Goal: Information Seeking & Learning: Learn about a topic

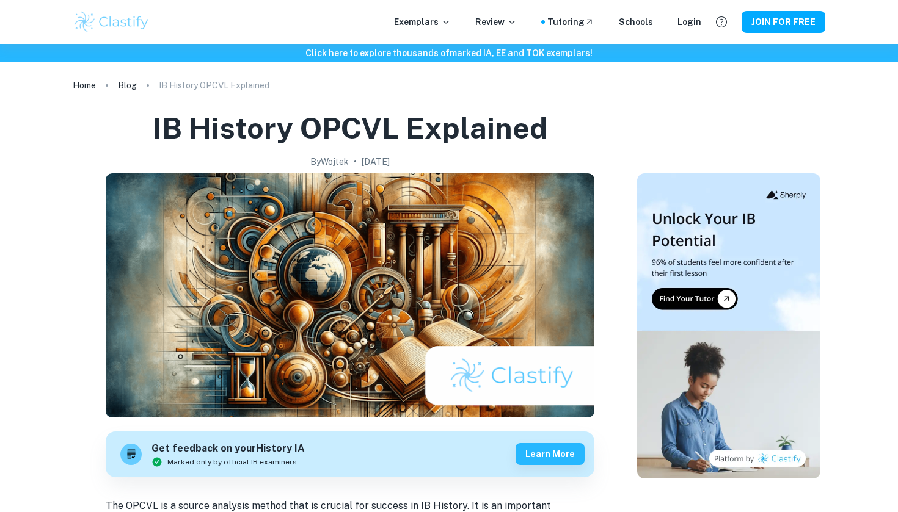
scroll to position [1127, 25]
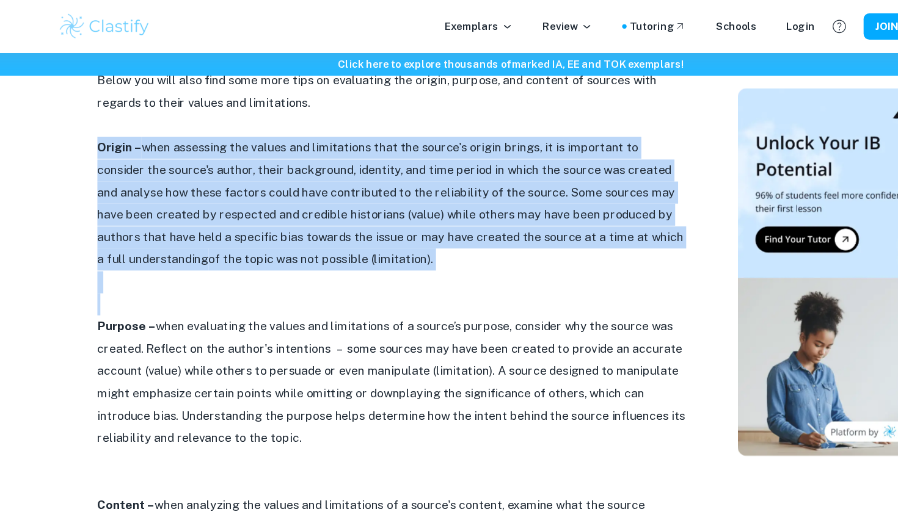
drag, startPoint x: 72, startPoint y: 100, endPoint x: 329, endPoint y: 236, distance: 291.2
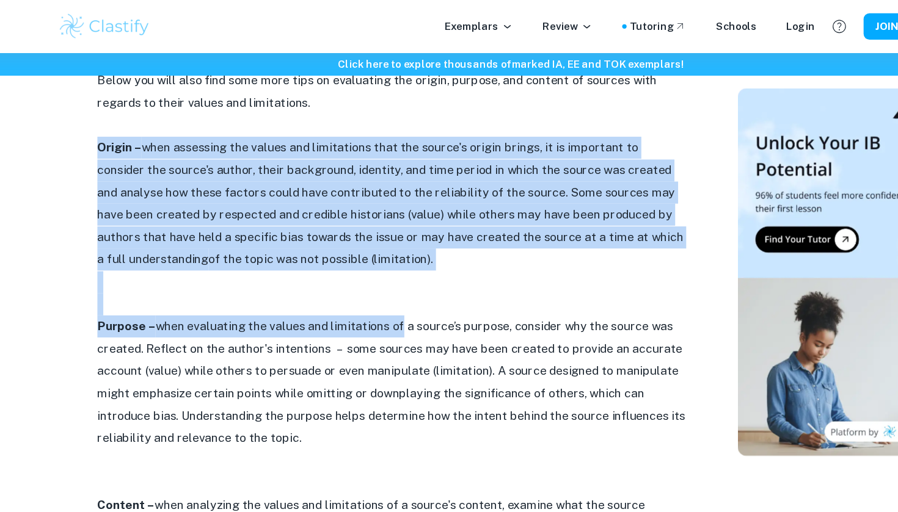
click at [329, 262] on p "Purpose – when evaluating the values and limitations of a source’s purpose, con…" at bounding box center [350, 317] width 489 height 111
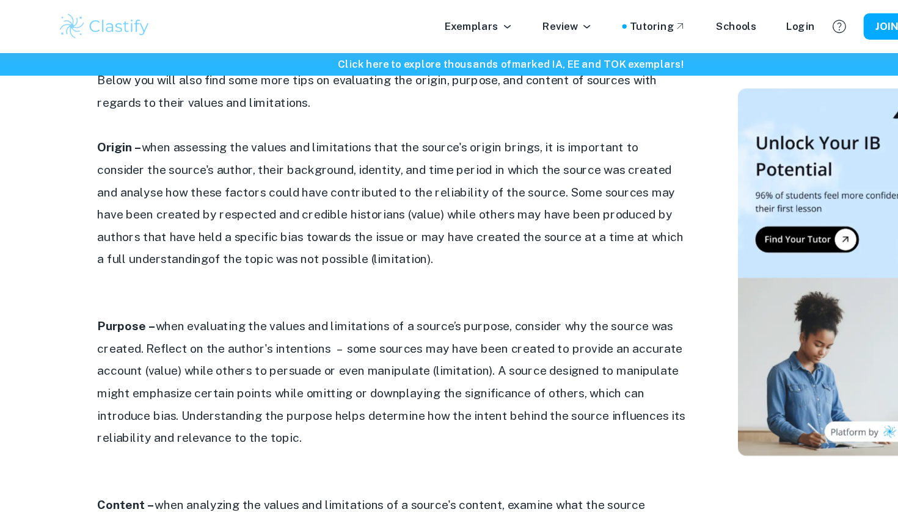
click at [329, 262] on p "Purpose – when evaluating the values and limitations of a source’s purpose, con…" at bounding box center [350, 317] width 489 height 111
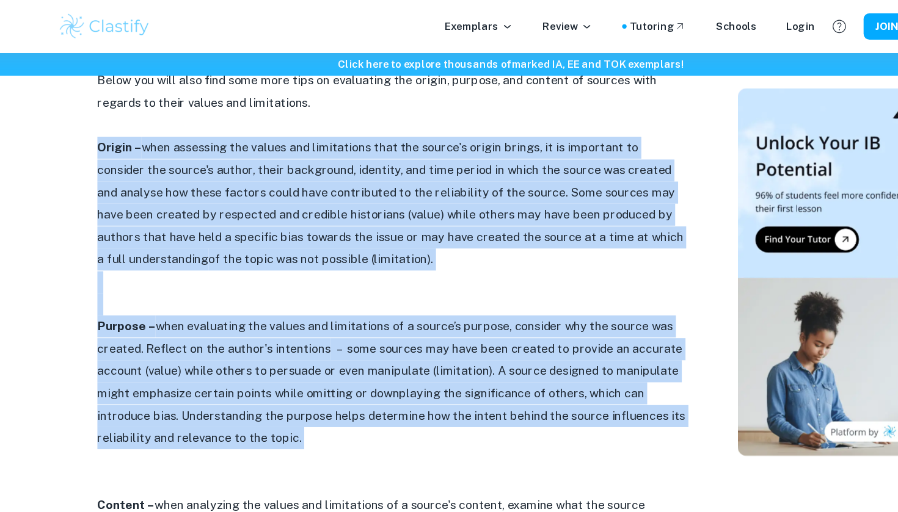
drag, startPoint x: 329, startPoint y: 236, endPoint x: 317, endPoint y: 154, distance: 82.7
click at [317, 154] on div "The OPCVL is a source analysis method that is crucial for success in IB History…" at bounding box center [350, 11] width 489 height 1282
click at [317, 154] on p "Origin – when assessing the values and limitations that the source's origin bri…" at bounding box center [350, 169] width 489 height 111
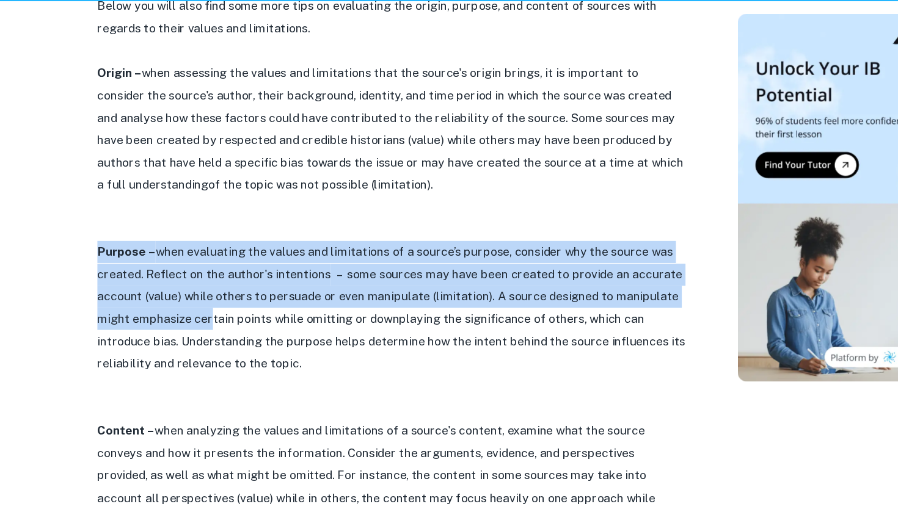
drag, startPoint x: 82, startPoint y: 179, endPoint x: 183, endPoint y: 245, distance: 120.3
click at [183, 262] on p "Purpose – when evaluating the values and limitations of a source’s purpose, con…" at bounding box center [350, 317] width 489 height 111
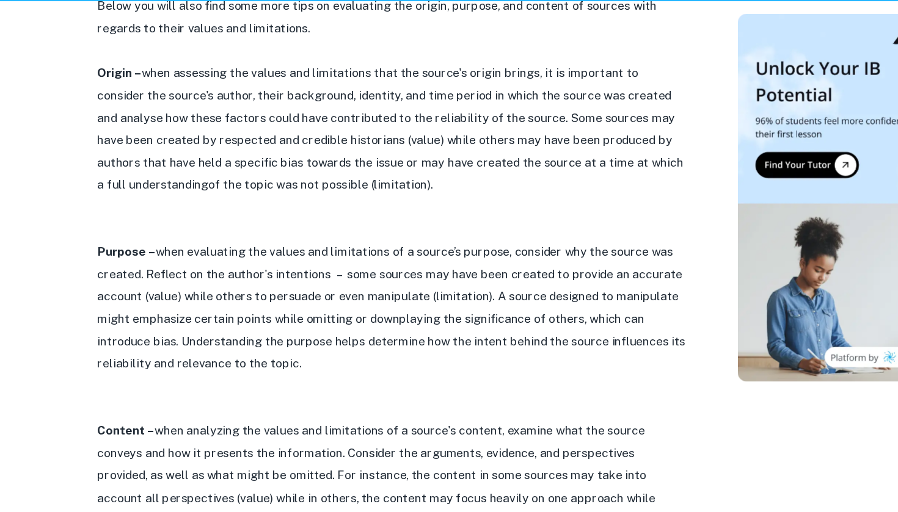
click at [185, 262] on p "Purpose – when evaluating the values and limitations of a source’s purpose, con…" at bounding box center [350, 317] width 489 height 111
drag, startPoint x: 76, startPoint y: 175, endPoint x: 322, endPoint y: 274, distance: 265.2
click at [322, 274] on p "Purpose – when evaluating the values and limitations of a source’s purpose, con…" at bounding box center [350, 317] width 489 height 111
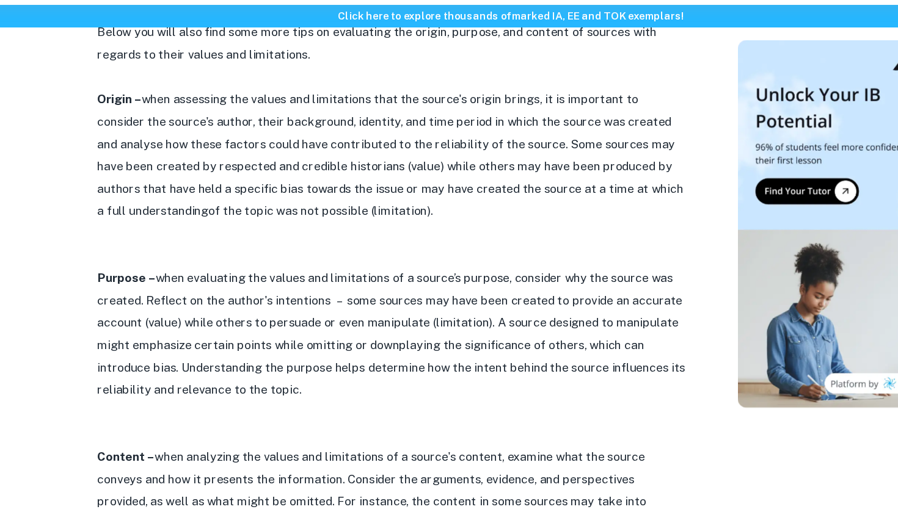
drag, startPoint x: 431, startPoint y: 156, endPoint x: 329, endPoint y: 111, distance: 111.5
click at [329, 114] on p "Origin – when assessing the values and limitations that the source's origin bri…" at bounding box center [350, 169] width 489 height 111
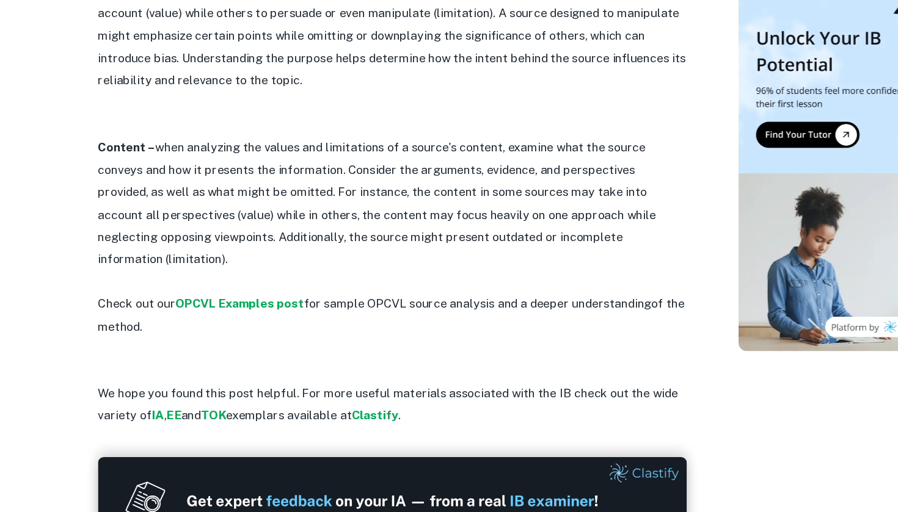
scroll to position [1353, 0]
